Goal: Task Accomplishment & Management: Manage account settings

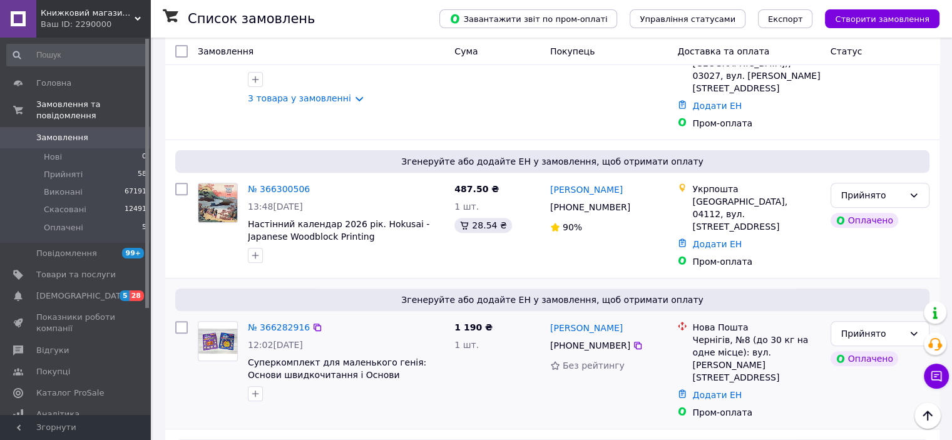
scroll to position [250, 0]
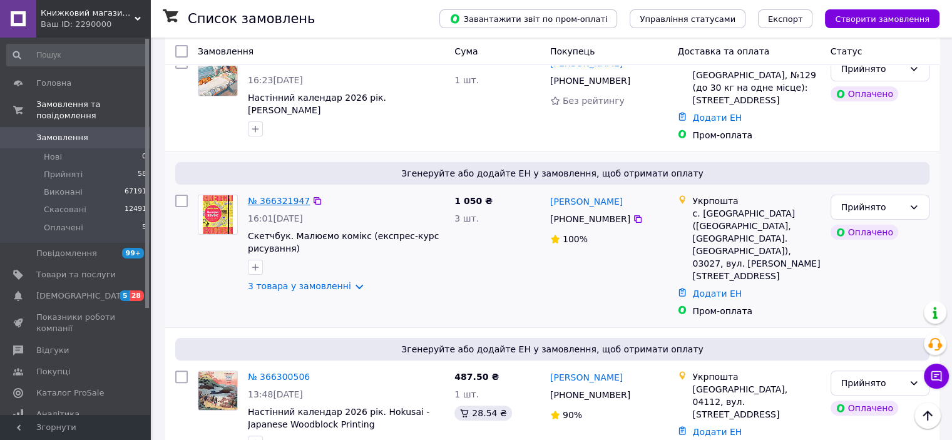
click at [265, 196] on link "№ 366321947" at bounding box center [279, 201] width 62 height 10
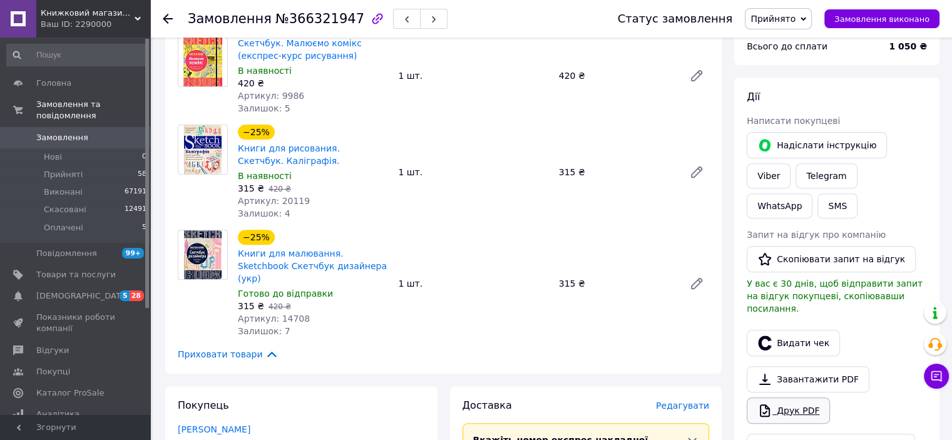
scroll to position [438, 0]
click at [791, 163] on link "Viber" at bounding box center [769, 175] width 44 height 25
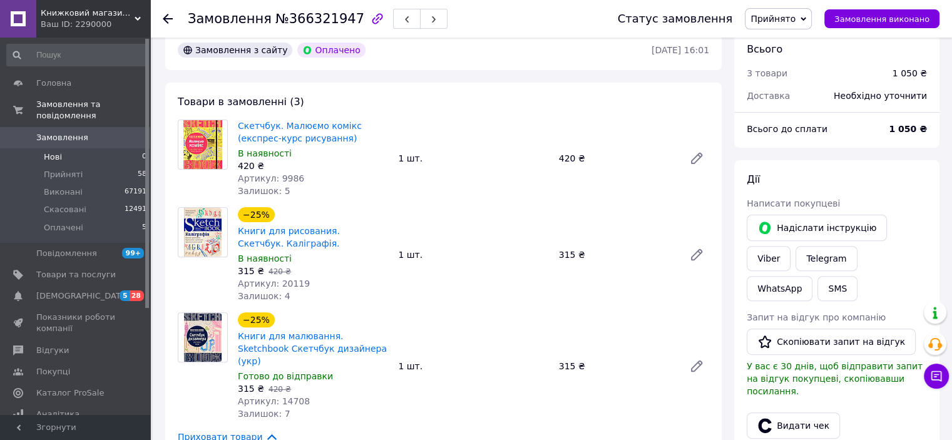
scroll to position [313, 0]
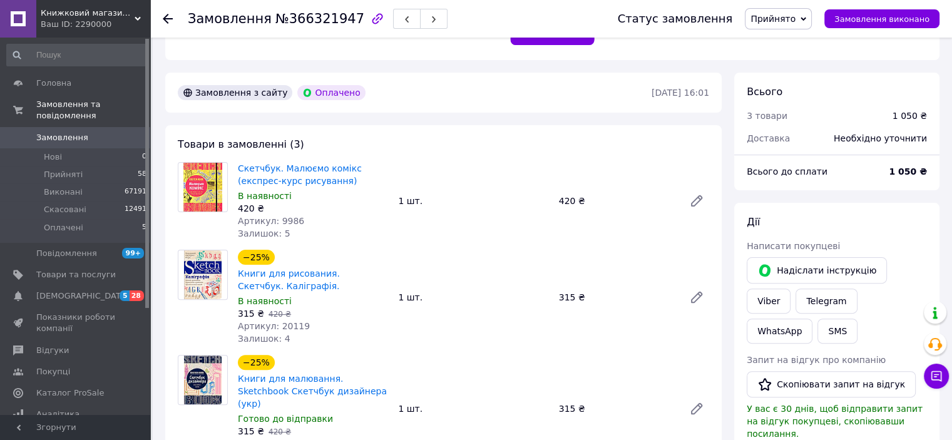
click at [72, 132] on span "Замовлення" at bounding box center [62, 137] width 52 height 11
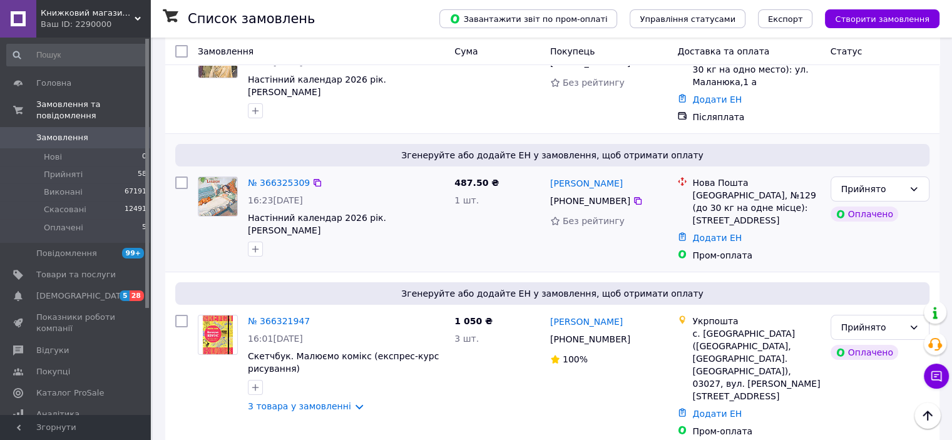
scroll to position [63, 0]
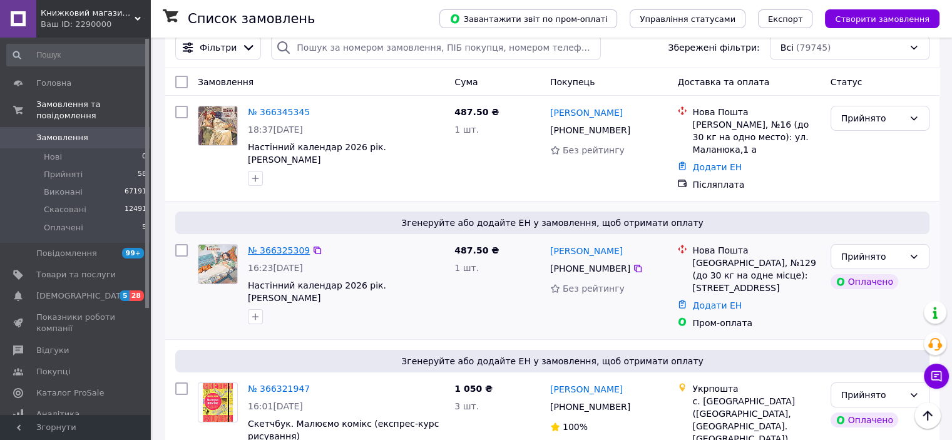
click at [276, 245] on link "№ 366325309" at bounding box center [279, 250] width 62 height 10
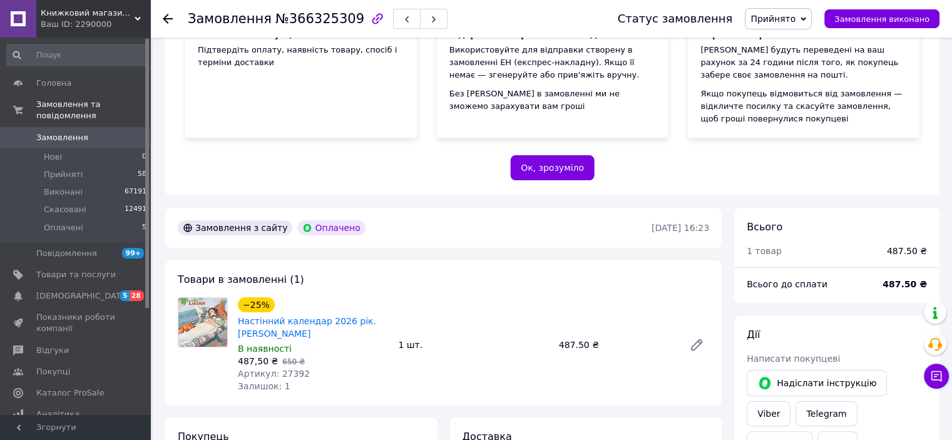
scroll to position [250, 0]
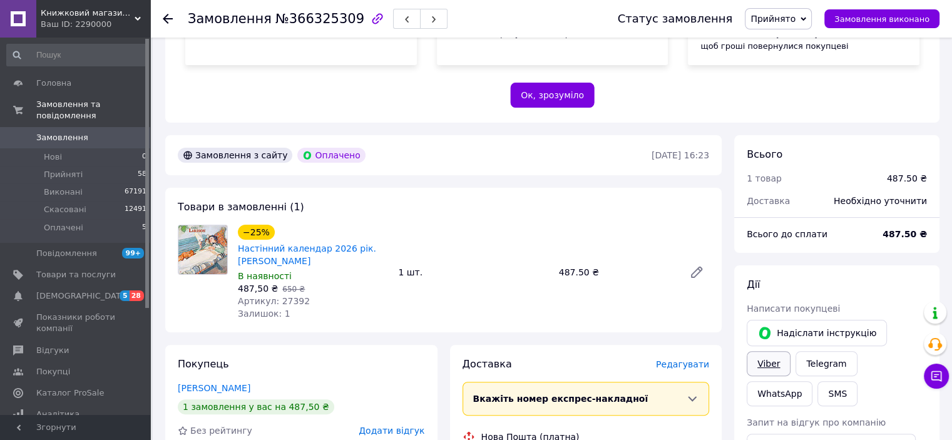
click at [791, 351] on link "Viber" at bounding box center [769, 363] width 44 height 25
click at [74, 132] on span "Замовлення" at bounding box center [62, 137] width 52 height 11
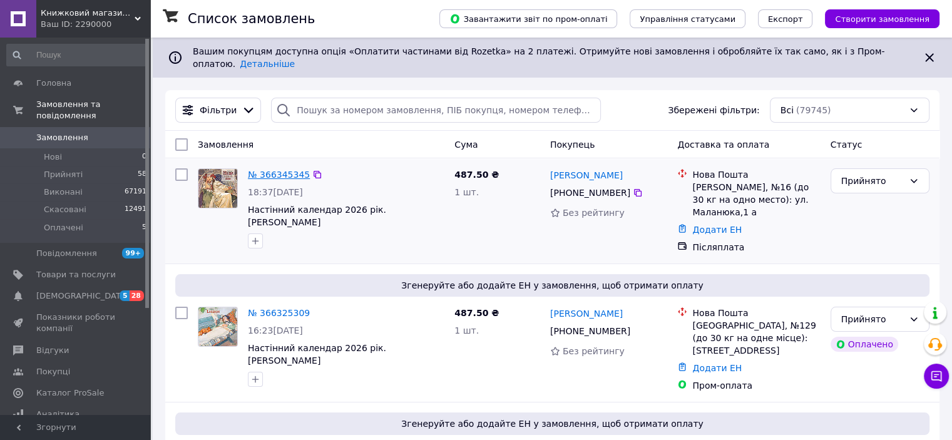
click at [270, 170] on link "№ 366345345" at bounding box center [279, 175] width 62 height 10
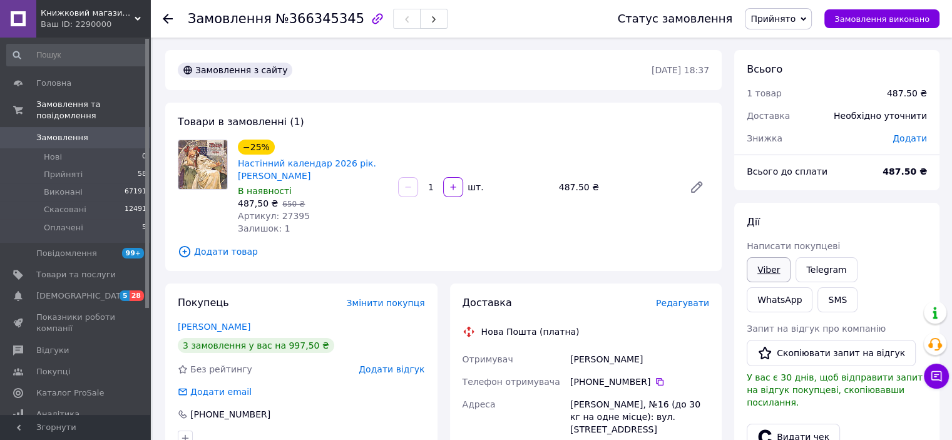
click at [771, 275] on link "Viber" at bounding box center [769, 269] width 44 height 25
click at [58, 132] on span "Замовлення" at bounding box center [62, 137] width 52 height 11
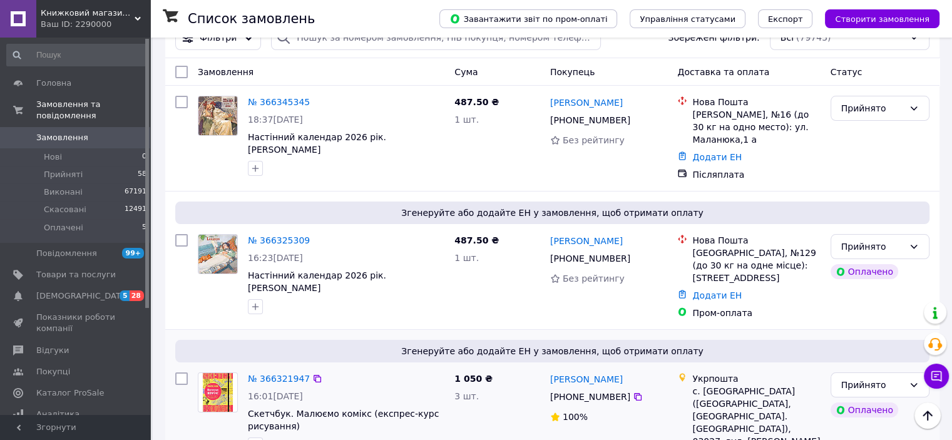
scroll to position [63, 0]
